Goal: Information Seeking & Learning: Check status

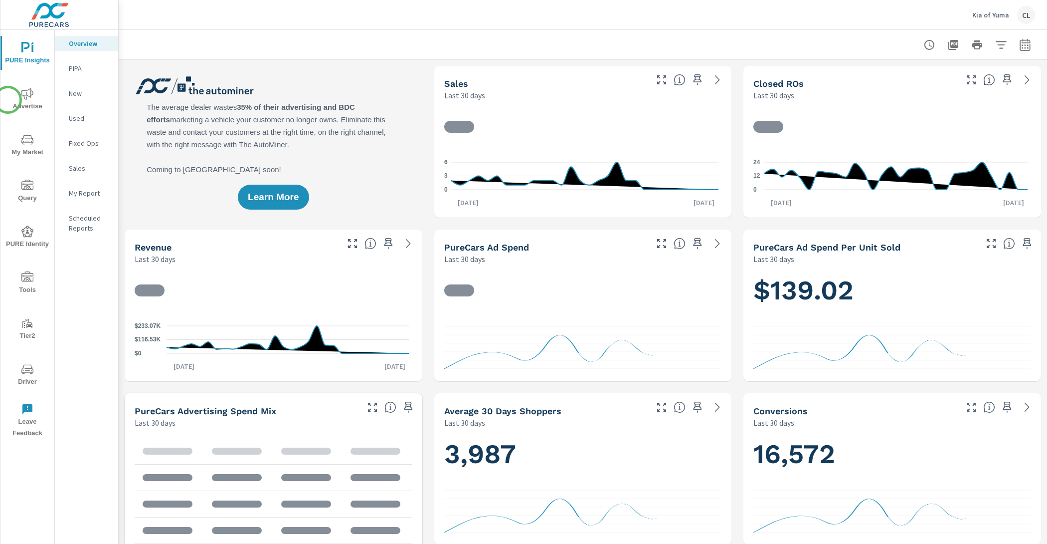
click at [8, 100] on span "Advertise" at bounding box center [27, 100] width 48 height 24
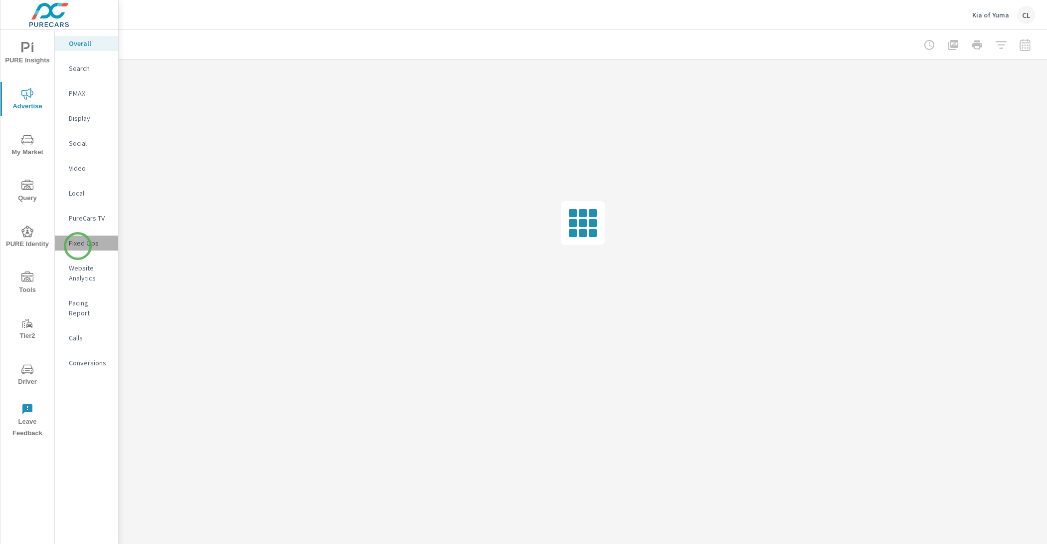
click at [78, 246] on p "Fixed Ops" at bounding box center [89, 243] width 41 height 10
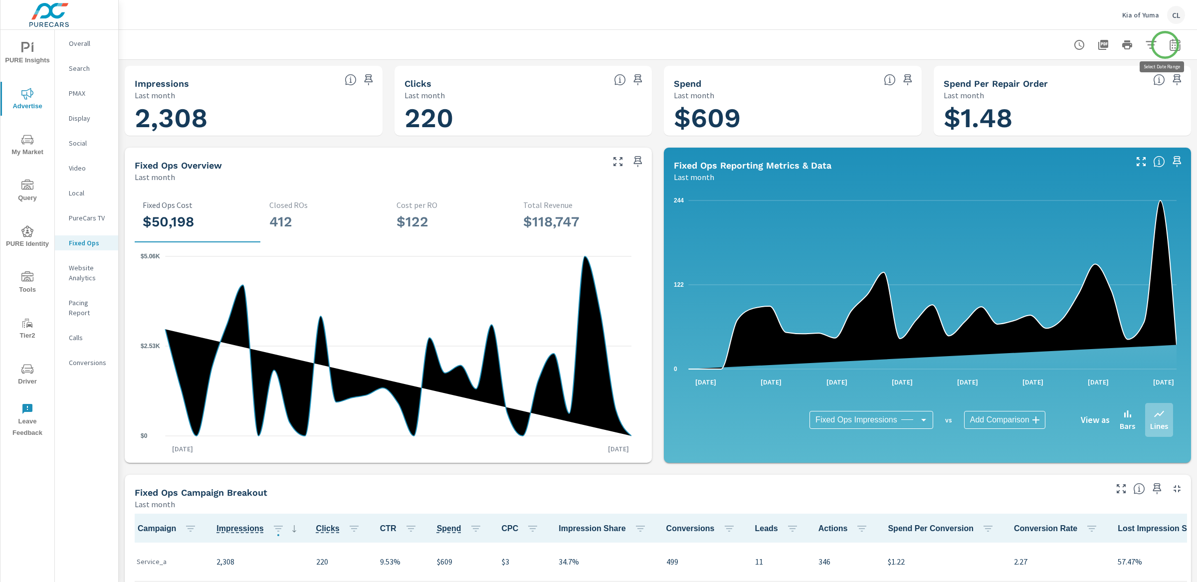
click at [1047, 45] on icon "button" at bounding box center [1175, 46] width 6 height 4
select select "Last month"
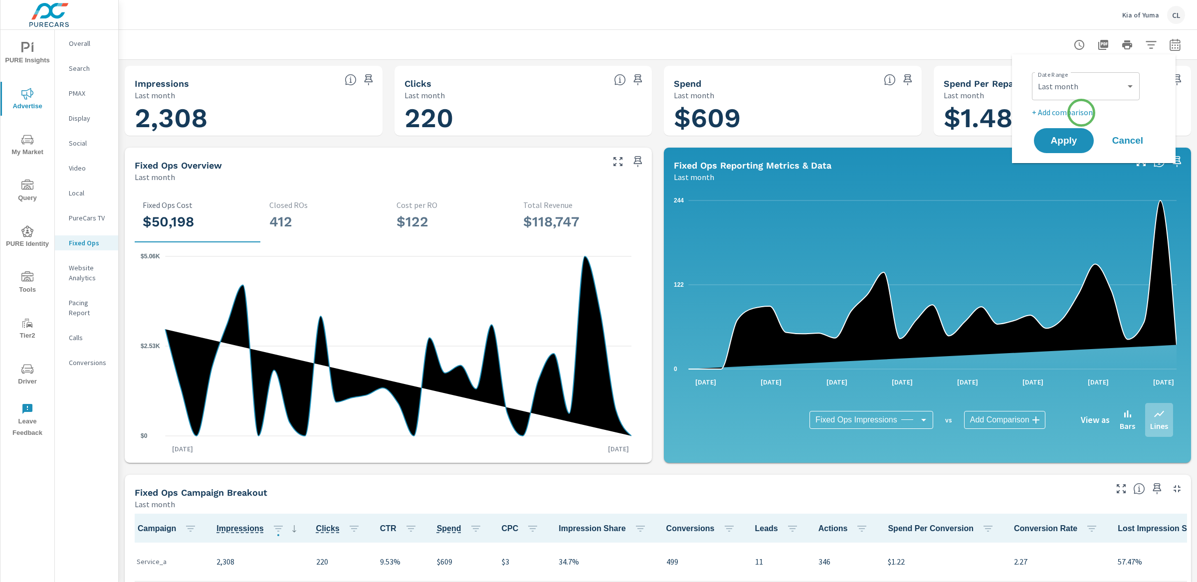
click at [1047, 113] on p "+ Add comparison" at bounding box center [1096, 112] width 128 height 12
select select "Previous period"
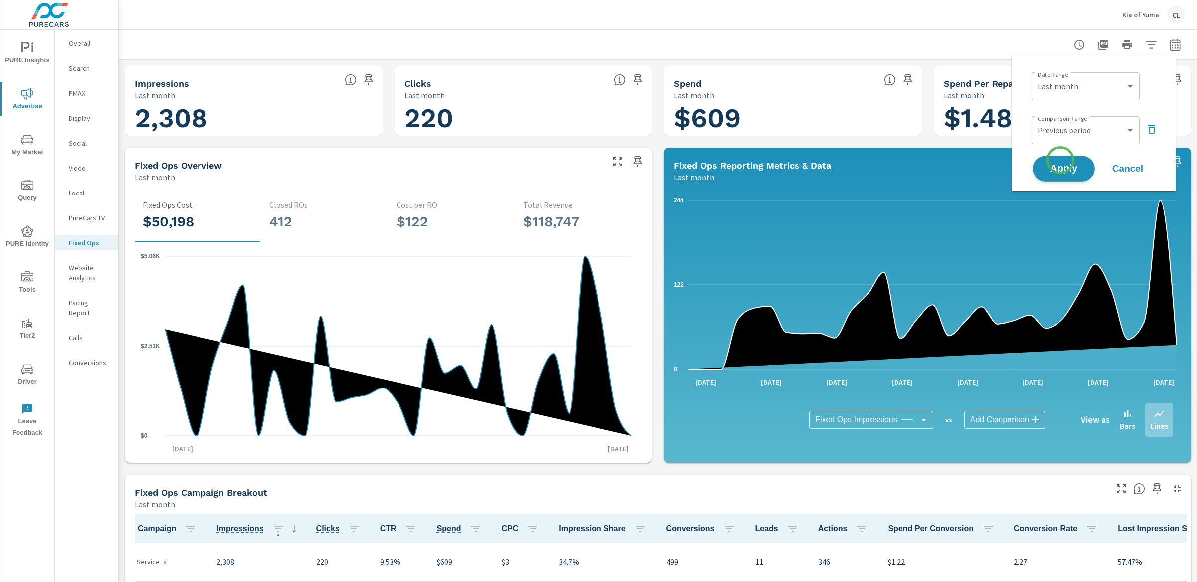
click at [1047, 160] on button "Apply" at bounding box center [1064, 169] width 62 height 26
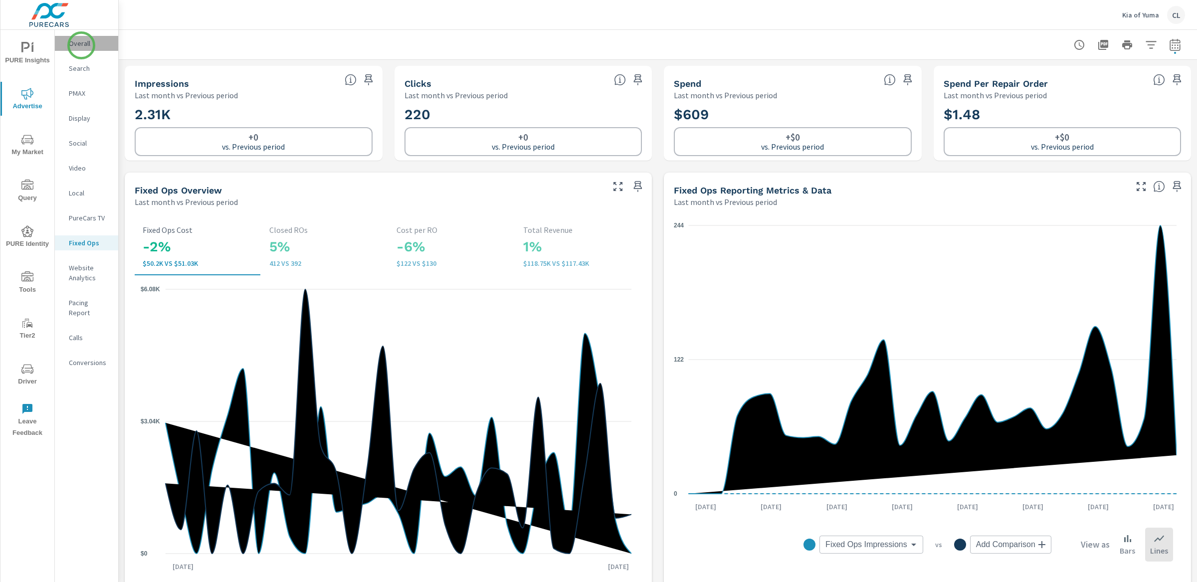
click at [81, 45] on p "Overall" at bounding box center [89, 43] width 41 height 10
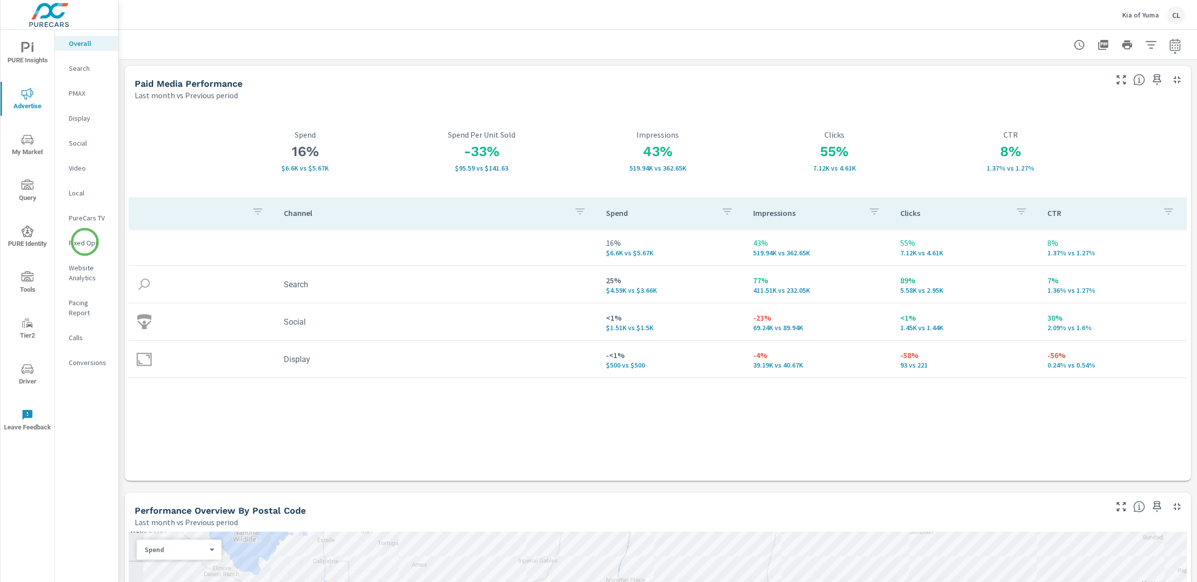
click at [85, 242] on p "Fixed Ops" at bounding box center [89, 243] width 41 height 10
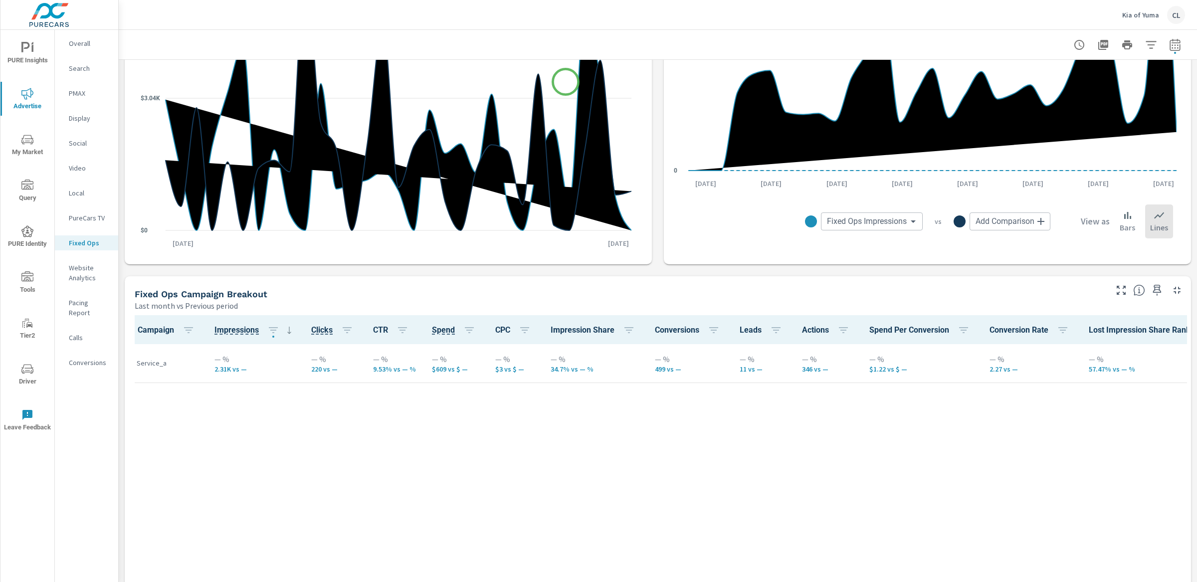
scroll to position [324, 0]
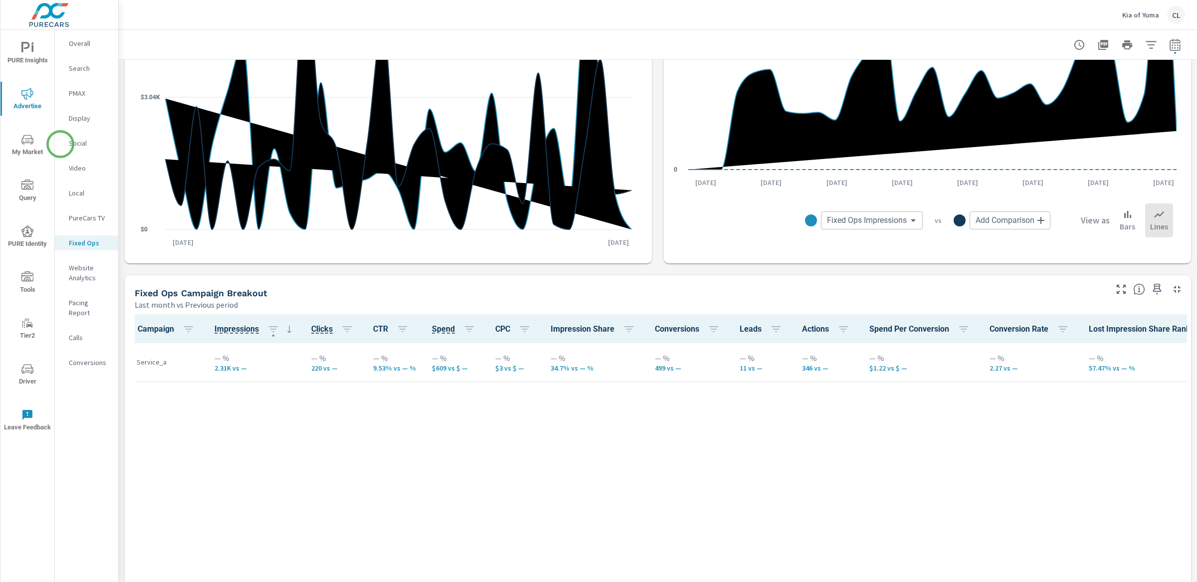
click at [70, 144] on p "Social" at bounding box center [89, 143] width 41 height 10
